Goal: Task Accomplishment & Management: Manage account settings

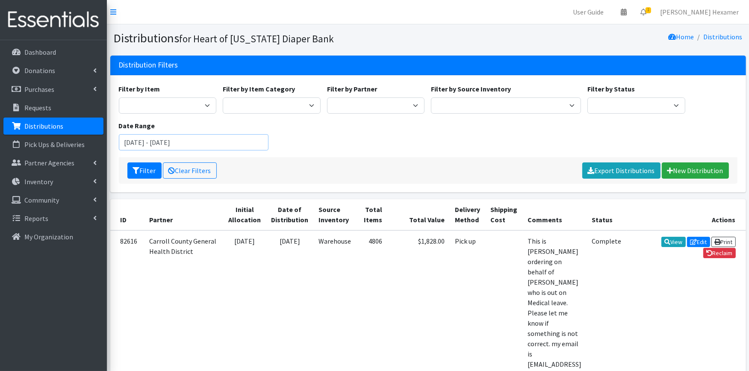
click at [228, 137] on input "January 1, 2025 - January 31, 2025" at bounding box center [194, 142] width 150 height 16
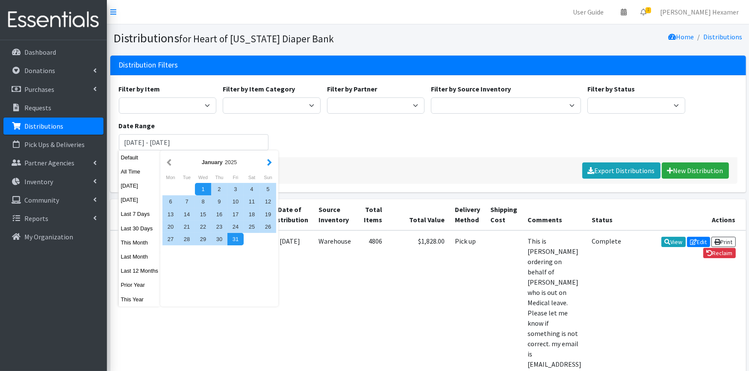
click at [268, 161] on button "button" at bounding box center [269, 162] width 9 height 11
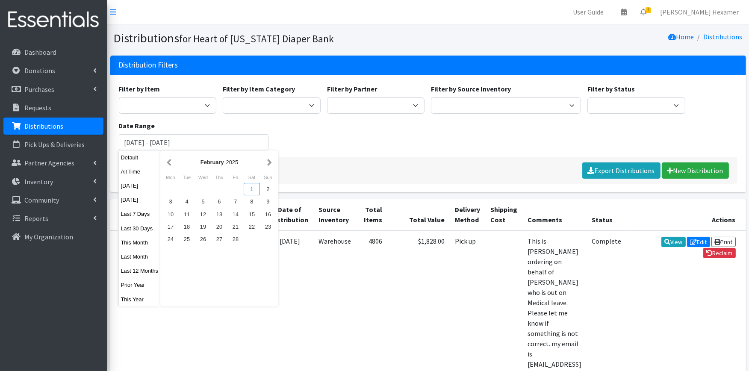
click at [248, 184] on div "1" at bounding box center [252, 189] width 16 height 12
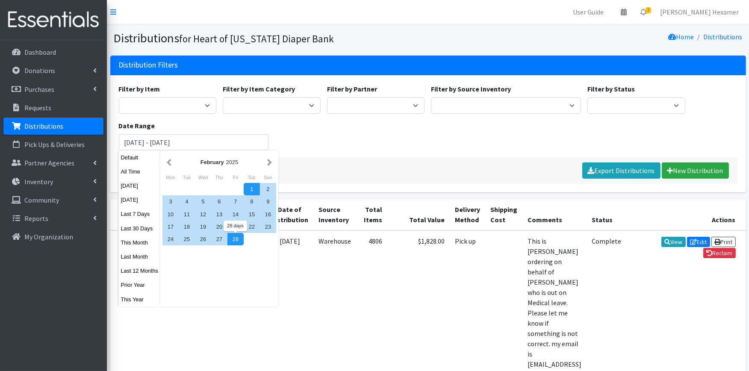
click at [233, 234] on div "28" at bounding box center [235, 239] width 16 height 12
type input "[DATE] - [DATE]"
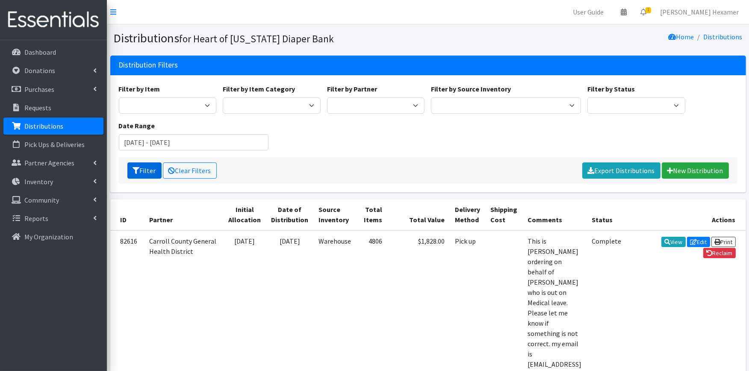
click at [136, 169] on icon "submit" at bounding box center [136, 170] width 7 height 7
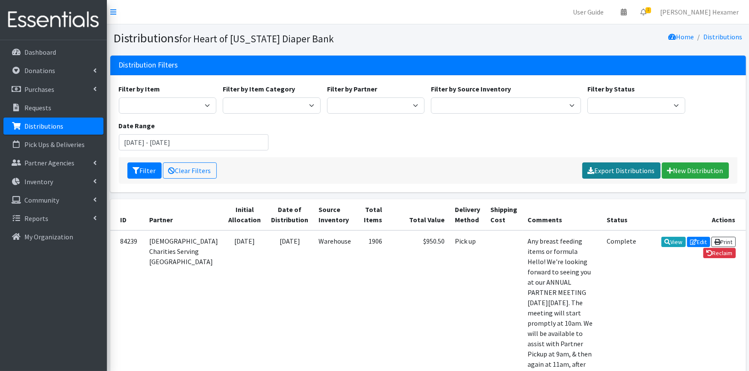
click at [633, 169] on link "Export Distributions" at bounding box center [621, 170] width 78 height 16
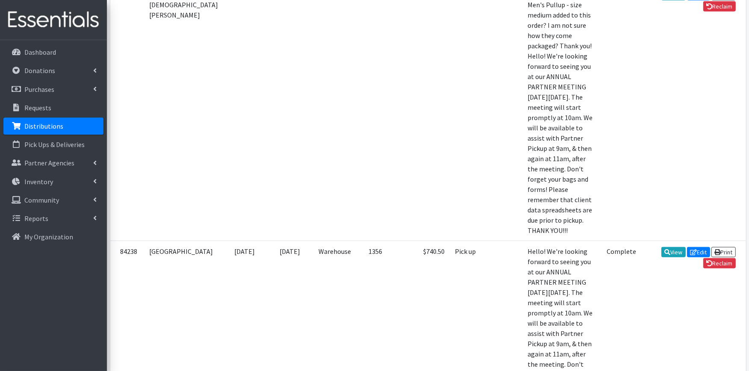
scroll to position [855, 0]
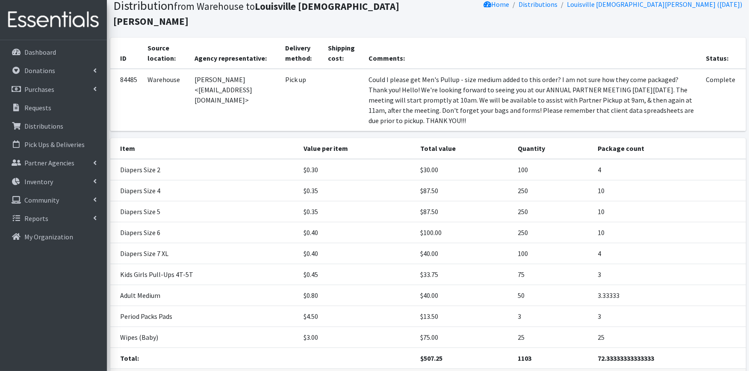
scroll to position [80, 0]
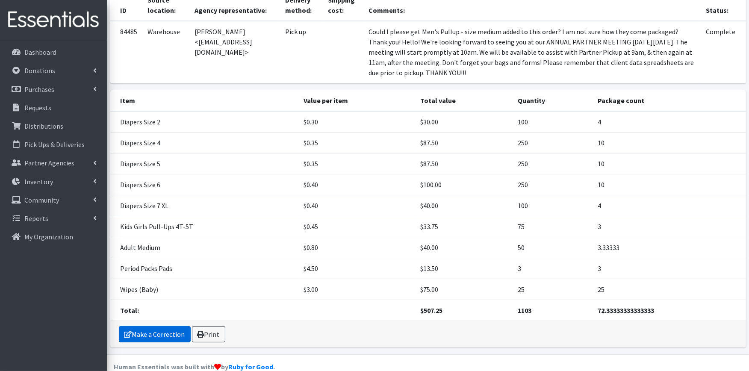
click at [167, 326] on link "Make a Correction" at bounding box center [155, 334] width 72 height 16
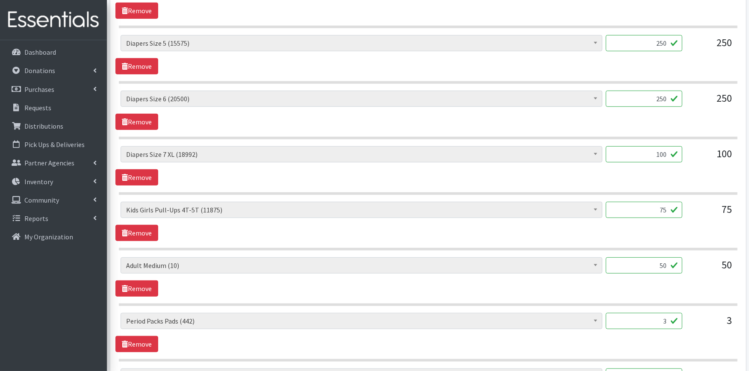
scroll to position [522, 0]
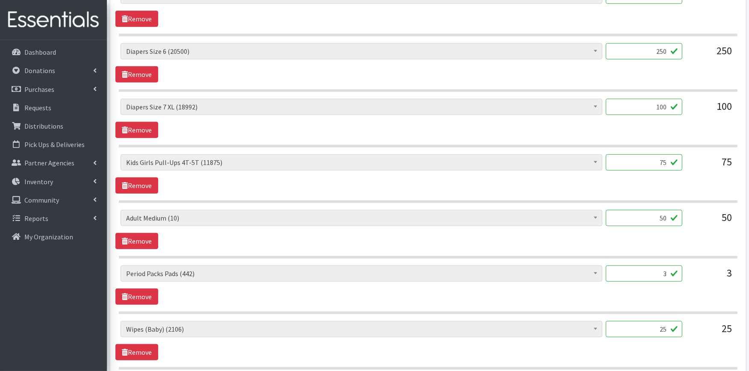
drag, startPoint x: 661, startPoint y: 220, endPoint x: 682, endPoint y: 216, distance: 20.9
click at [682, 216] on input "50" at bounding box center [643, 218] width 76 height 16
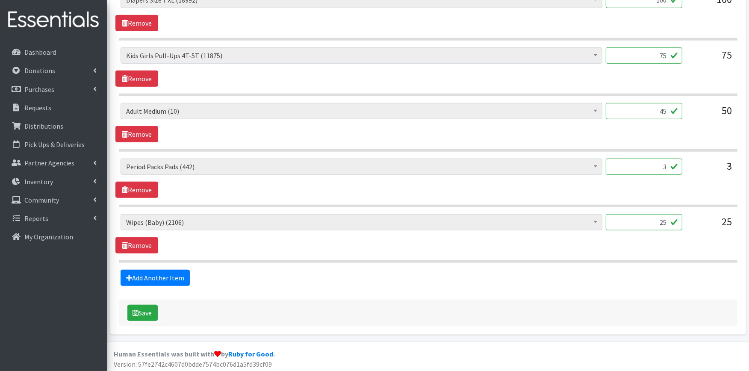
scroll to position [632, 0]
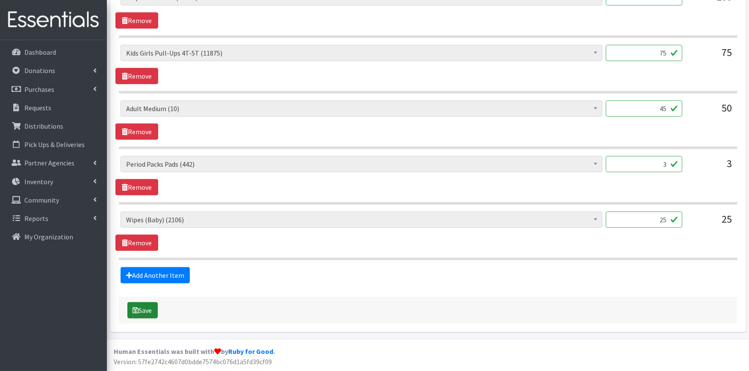
type input "45"
click at [138, 308] on icon "submit" at bounding box center [136, 310] width 6 height 7
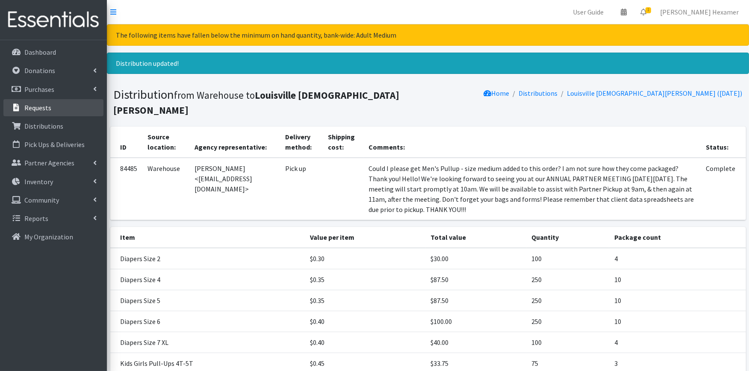
click at [50, 110] on link "Requests" at bounding box center [53, 107] width 100 height 17
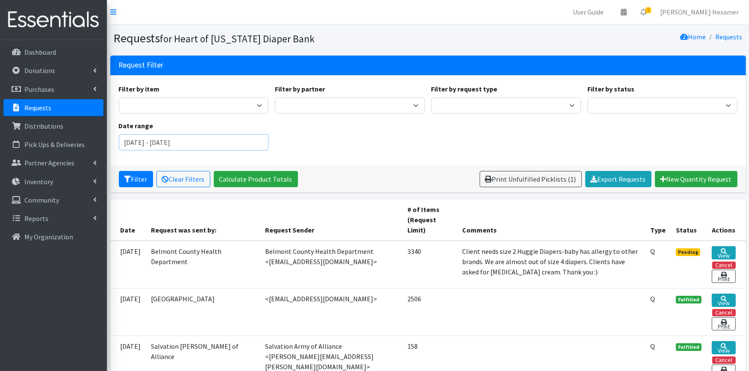
click at [251, 142] on input "[DATE] - [DATE]" at bounding box center [194, 142] width 150 height 16
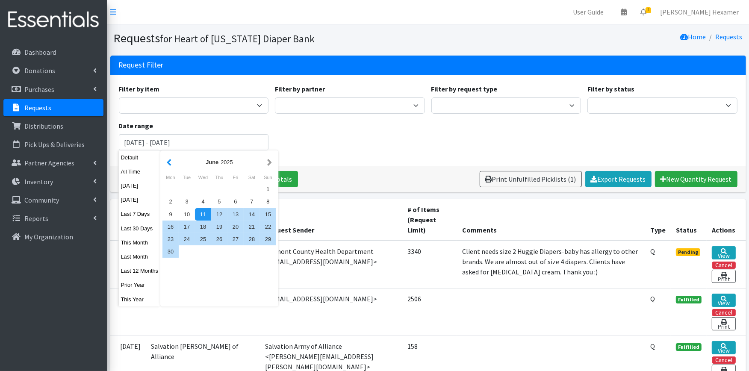
click at [168, 163] on button "button" at bounding box center [169, 162] width 9 height 11
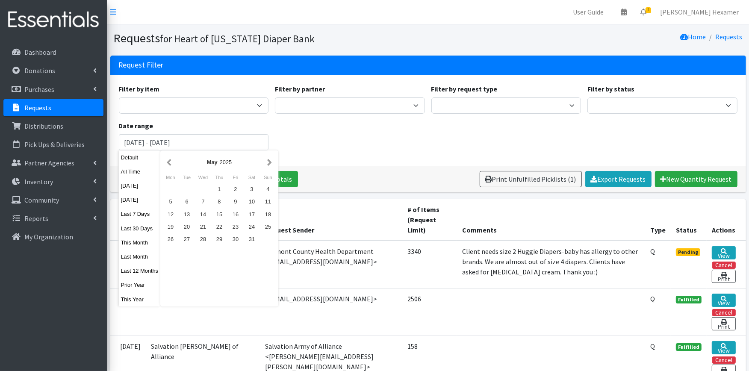
click at [168, 163] on button "button" at bounding box center [169, 162] width 9 height 11
click at [250, 182] on div "Sat" at bounding box center [252, 177] width 16 height 11
click at [251, 186] on div "1" at bounding box center [252, 189] width 16 height 12
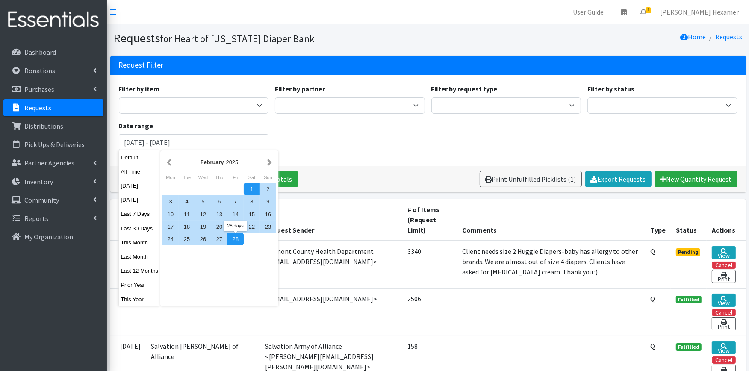
click at [233, 239] on div "28" at bounding box center [235, 239] width 16 height 12
type input "[DATE] - [DATE]"
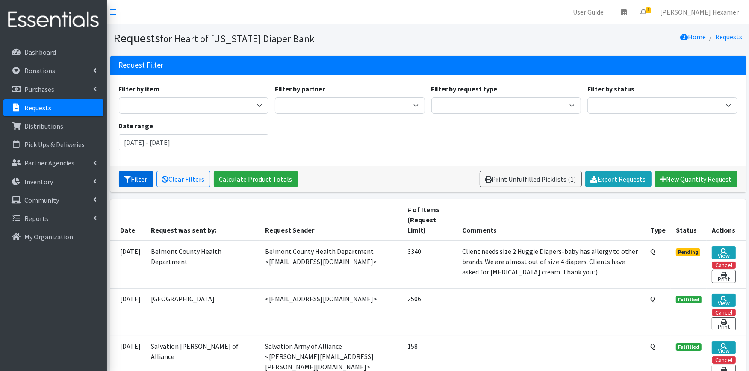
click at [141, 176] on button "Filter" at bounding box center [136, 179] width 34 height 16
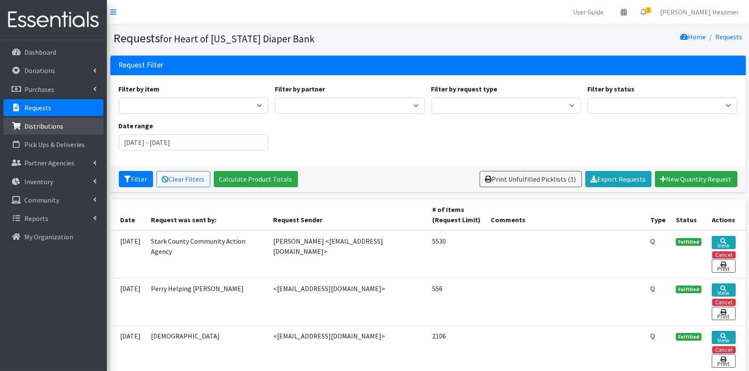
click at [56, 120] on link "Distributions" at bounding box center [53, 126] width 100 height 17
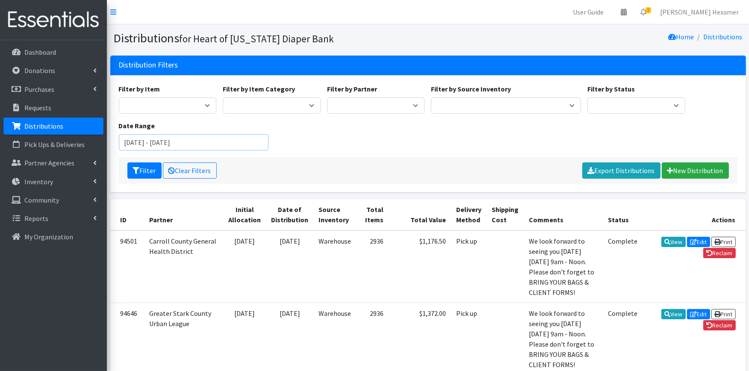
click at [228, 143] on input "June 11, 2025 - September 11, 2025" at bounding box center [194, 142] width 150 height 16
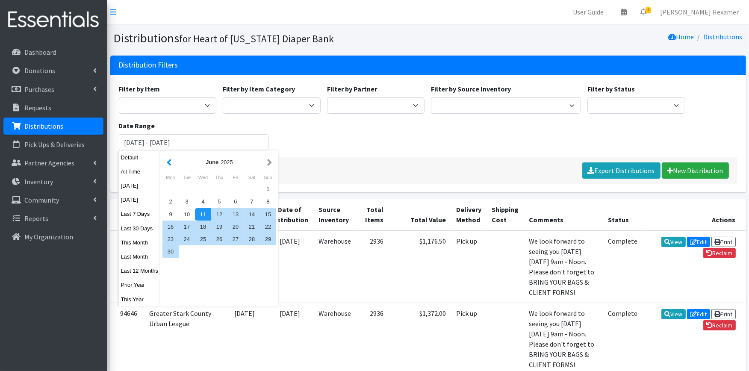
click at [167, 163] on button "button" at bounding box center [169, 162] width 9 height 11
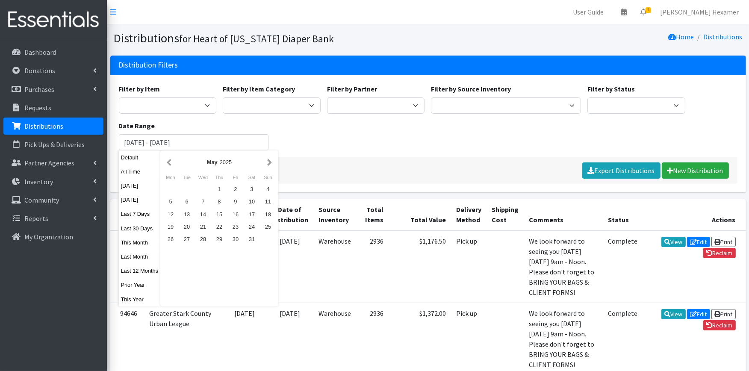
click at [167, 163] on button "button" at bounding box center [169, 162] width 9 height 11
click at [169, 163] on button "button" at bounding box center [169, 162] width 9 height 11
click at [252, 187] on div "1" at bounding box center [252, 189] width 16 height 12
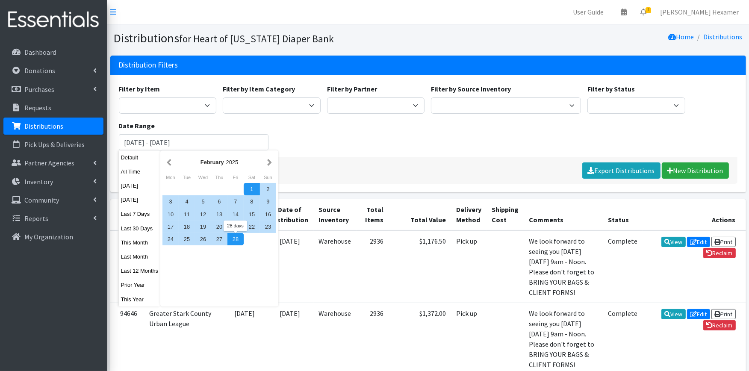
click at [236, 238] on div "28" at bounding box center [235, 239] width 16 height 12
type input "February 1, 2025 - February 28, 2025"
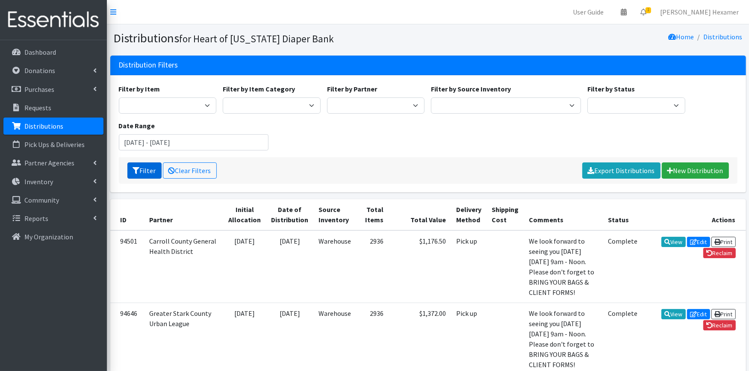
click at [151, 169] on button "Filter" at bounding box center [144, 170] width 34 height 16
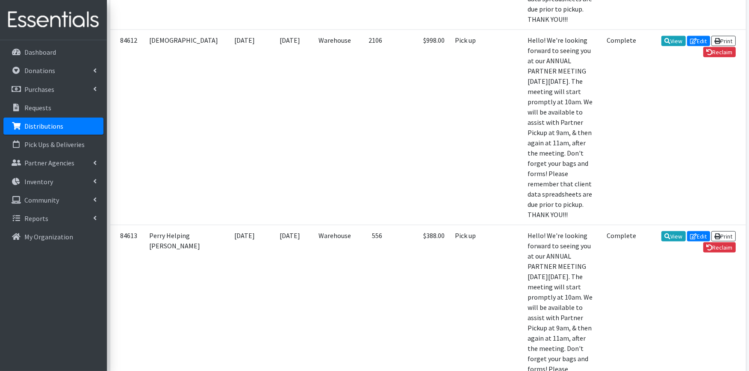
scroll to position [4415, 0]
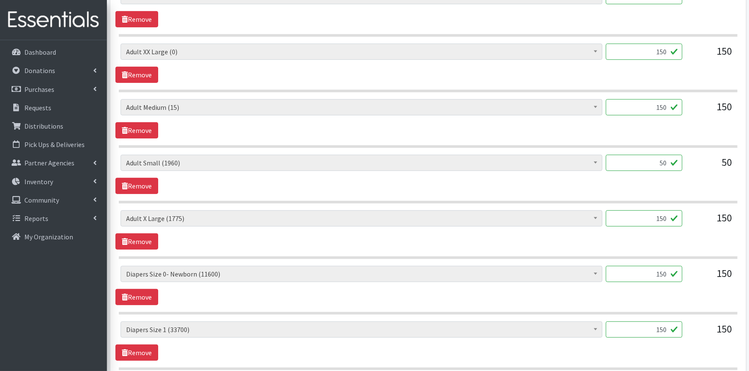
scroll to position [427, 0]
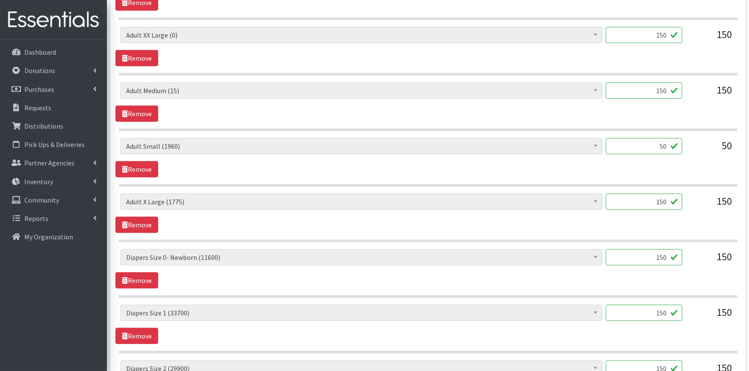
drag, startPoint x: 656, startPoint y: 143, endPoint x: 670, endPoint y: 146, distance: 14.3
click at [670, 146] on input "50" at bounding box center [643, 146] width 76 height 16
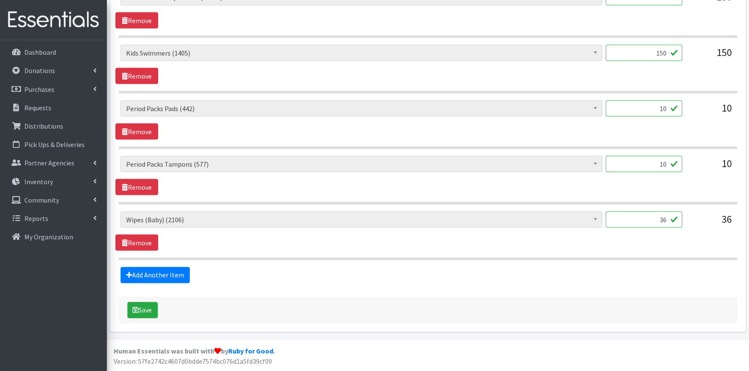
scroll to position [1411, 0]
type input "45"
click at [150, 308] on button "Save" at bounding box center [142, 310] width 30 height 16
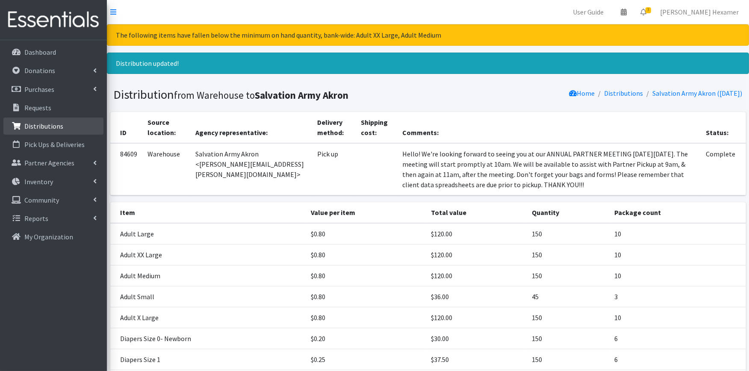
click at [50, 124] on p "Distributions" at bounding box center [43, 126] width 39 height 9
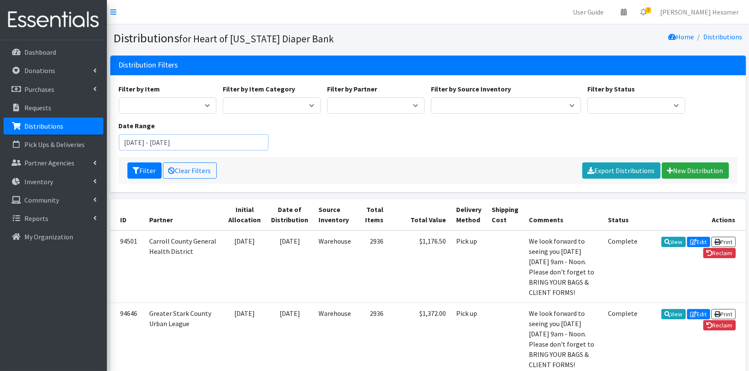
click at [168, 142] on input "June 11, 2025 - September 11, 2025" at bounding box center [194, 142] width 150 height 16
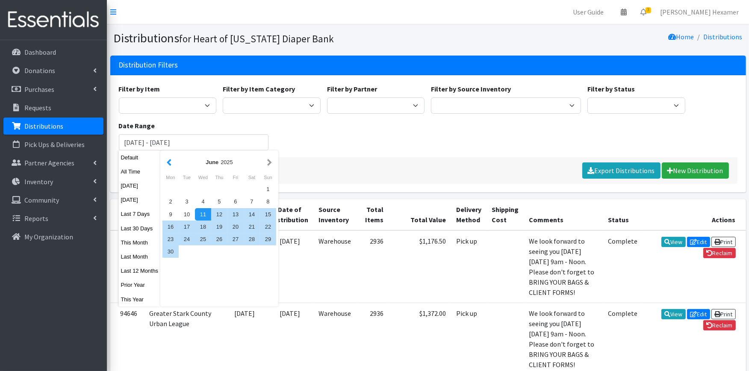
click at [168, 159] on button "button" at bounding box center [169, 162] width 9 height 11
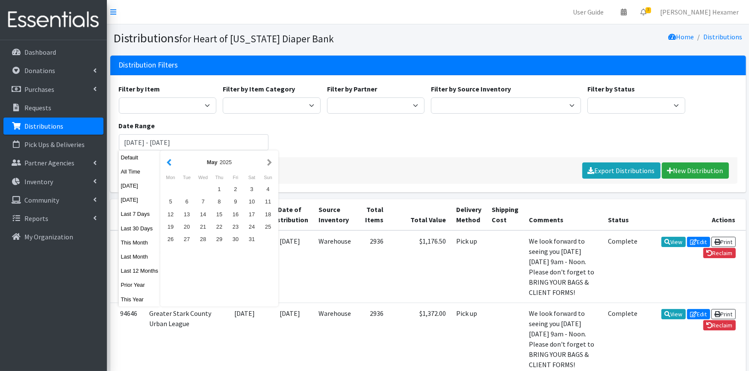
click at [169, 159] on button "button" at bounding box center [169, 162] width 9 height 11
click at [253, 185] on div "1" at bounding box center [252, 189] width 16 height 12
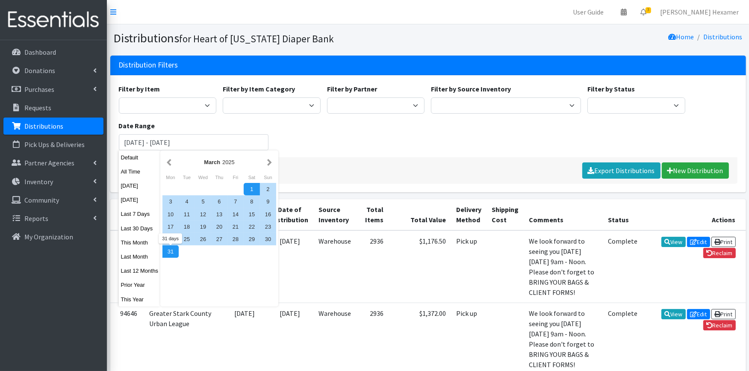
click at [170, 250] on div "31" at bounding box center [170, 251] width 16 height 12
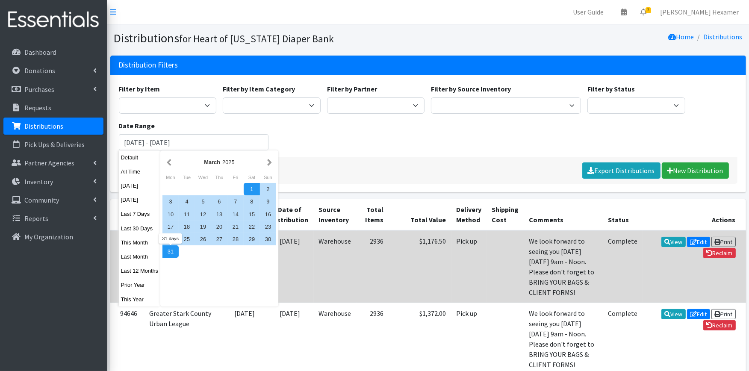
type input "[DATE] - [DATE]"
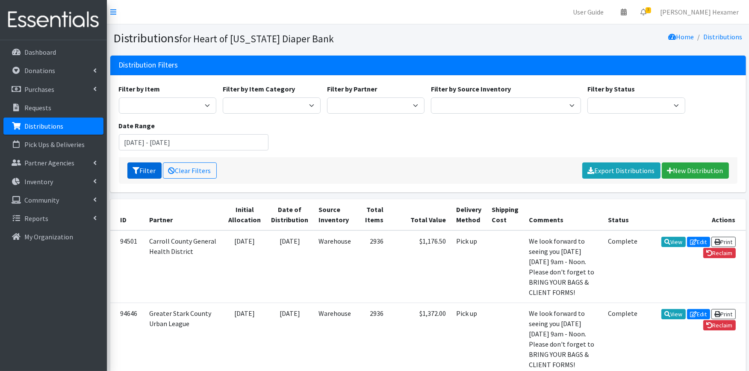
click at [142, 173] on button "Filter" at bounding box center [144, 170] width 34 height 16
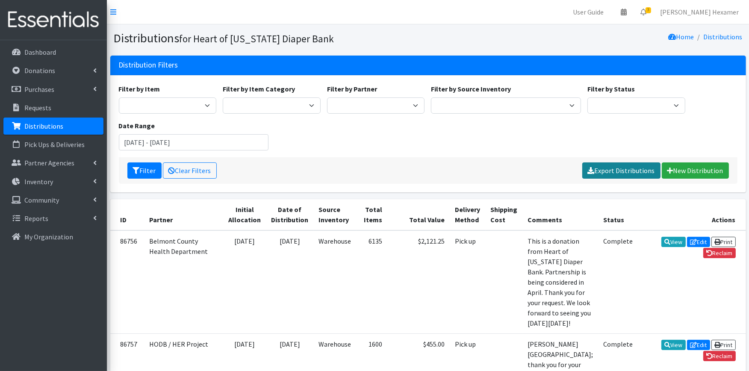
click at [635, 171] on link "Export Distributions" at bounding box center [621, 170] width 78 height 16
